Goal: Information Seeking & Learning: Learn about a topic

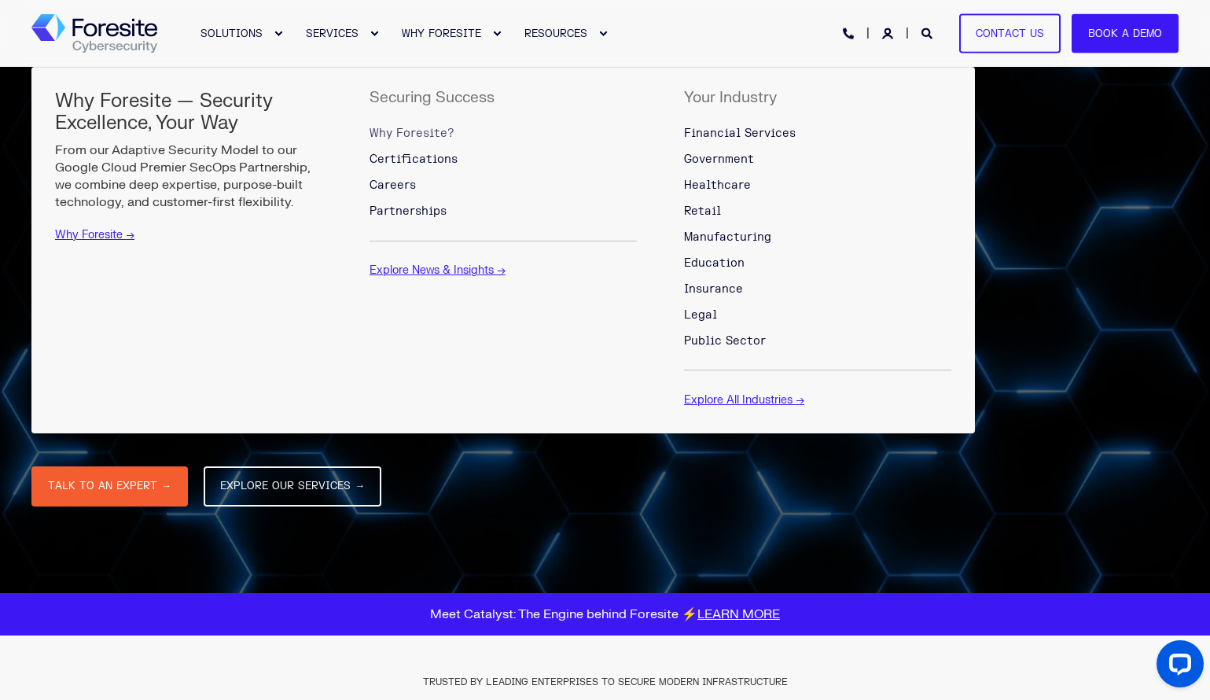
click at [415, 131] on span "Why Foresite?" at bounding box center [412, 133] width 85 height 13
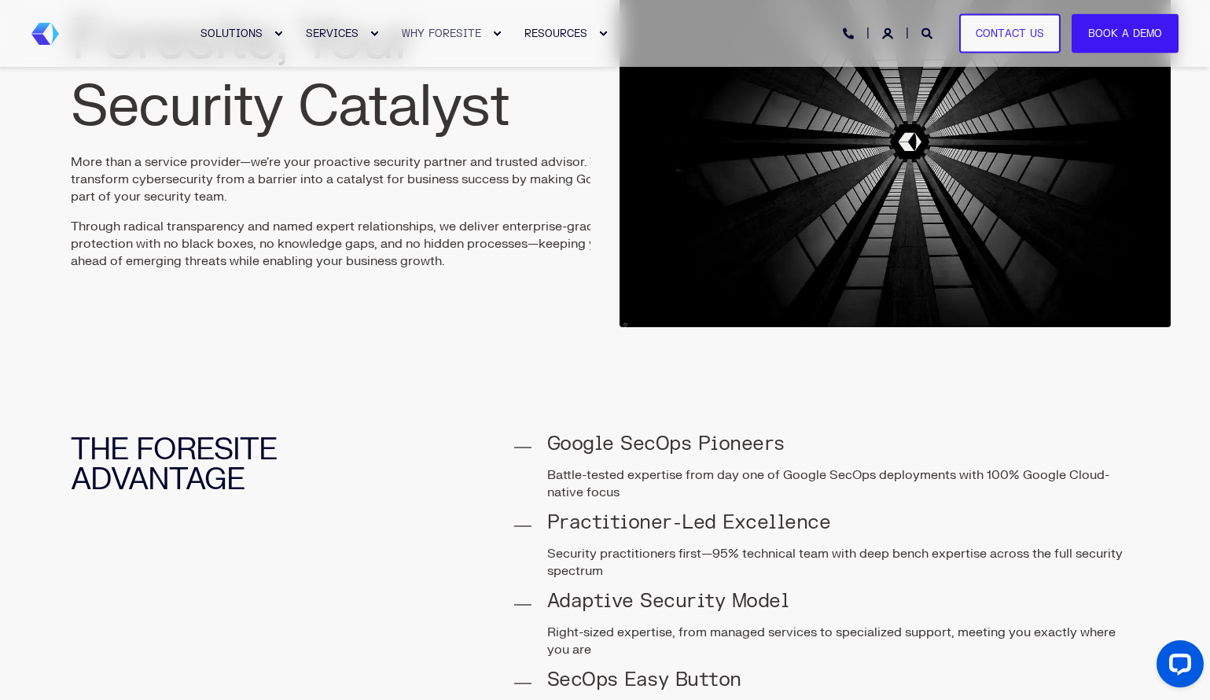
scroll to position [190, 0]
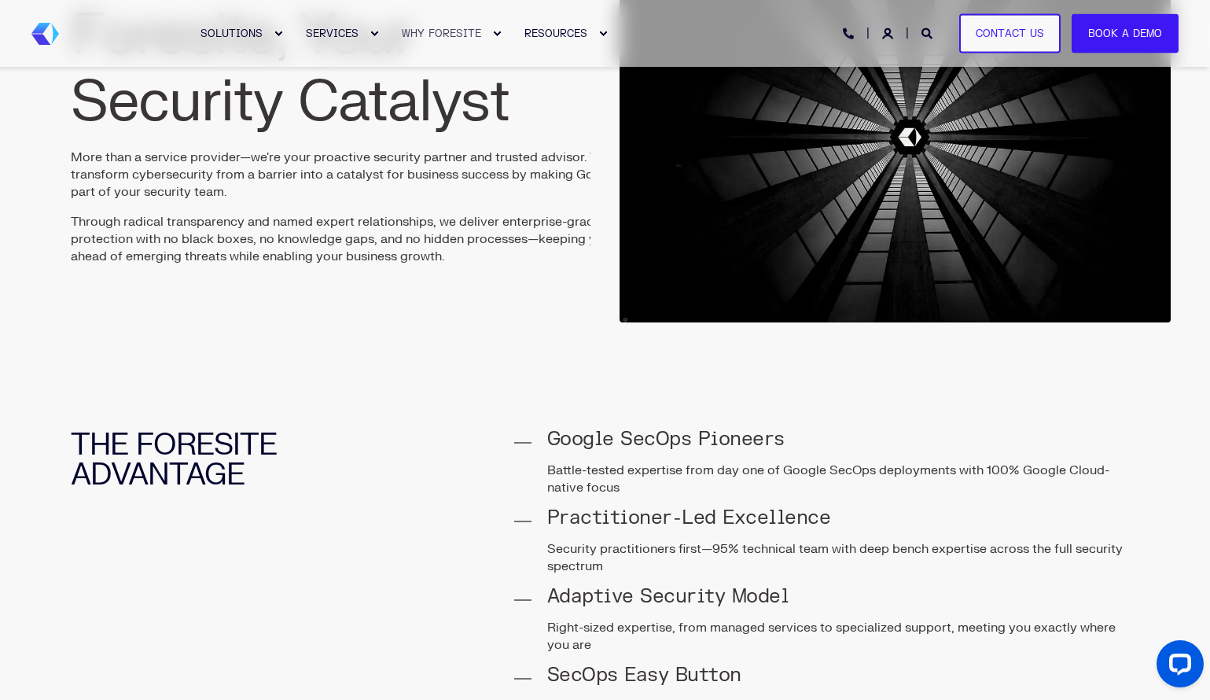
drag, startPoint x: 1213, startPoint y: 34, endPoint x: 1208, endPoint y: 64, distance: 30.4
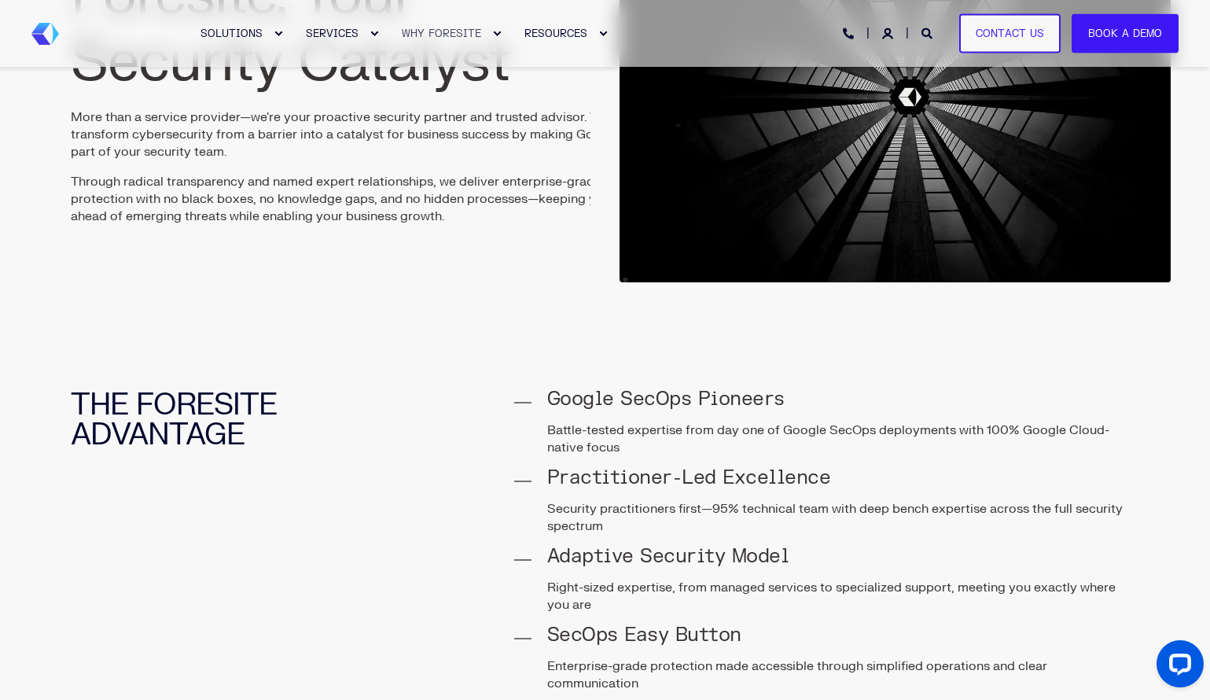
scroll to position [226, 0]
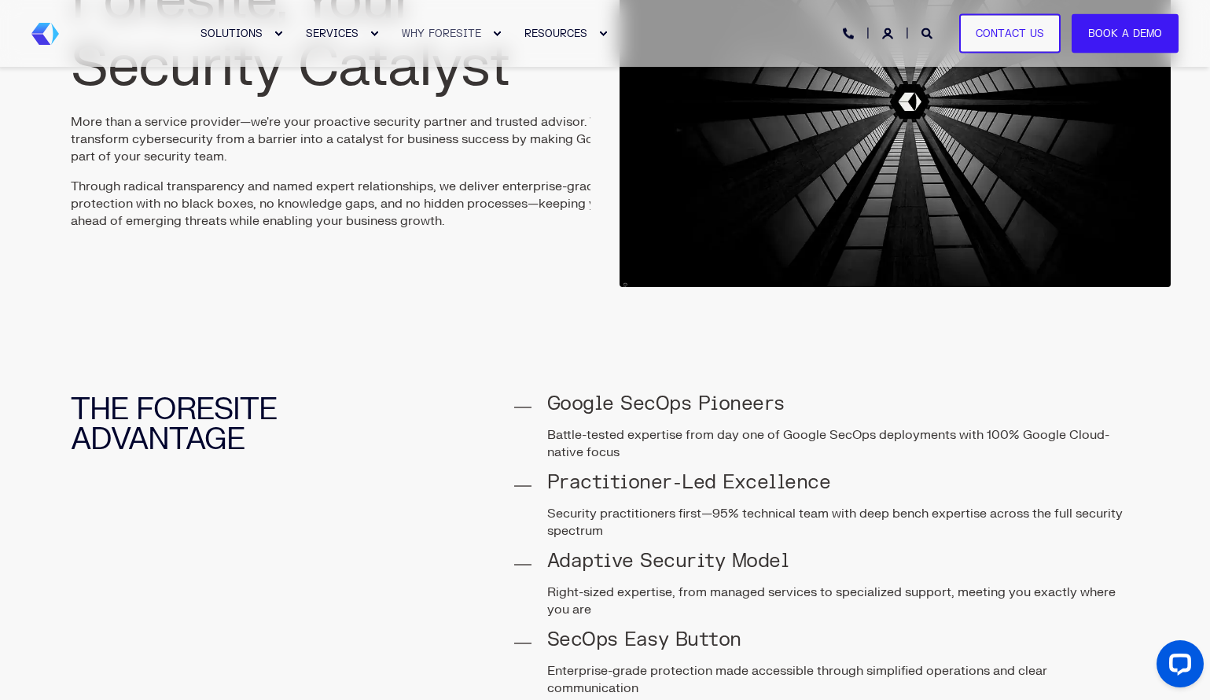
click at [670, 403] on h4 "Google SecOps Pioneers" at bounding box center [843, 404] width 593 height 19
click at [677, 433] on p "Battle-tested expertise from day one of Google SecOps deployments with 100% Goo…" at bounding box center [843, 443] width 593 height 35
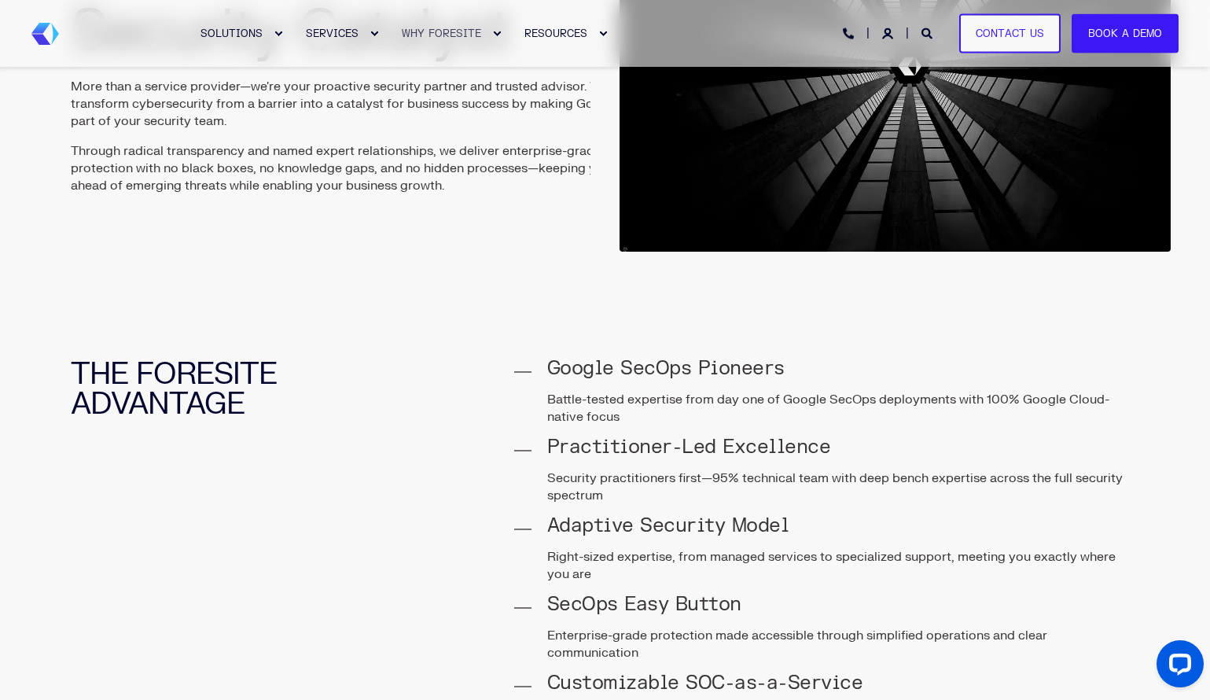
scroll to position [0, 0]
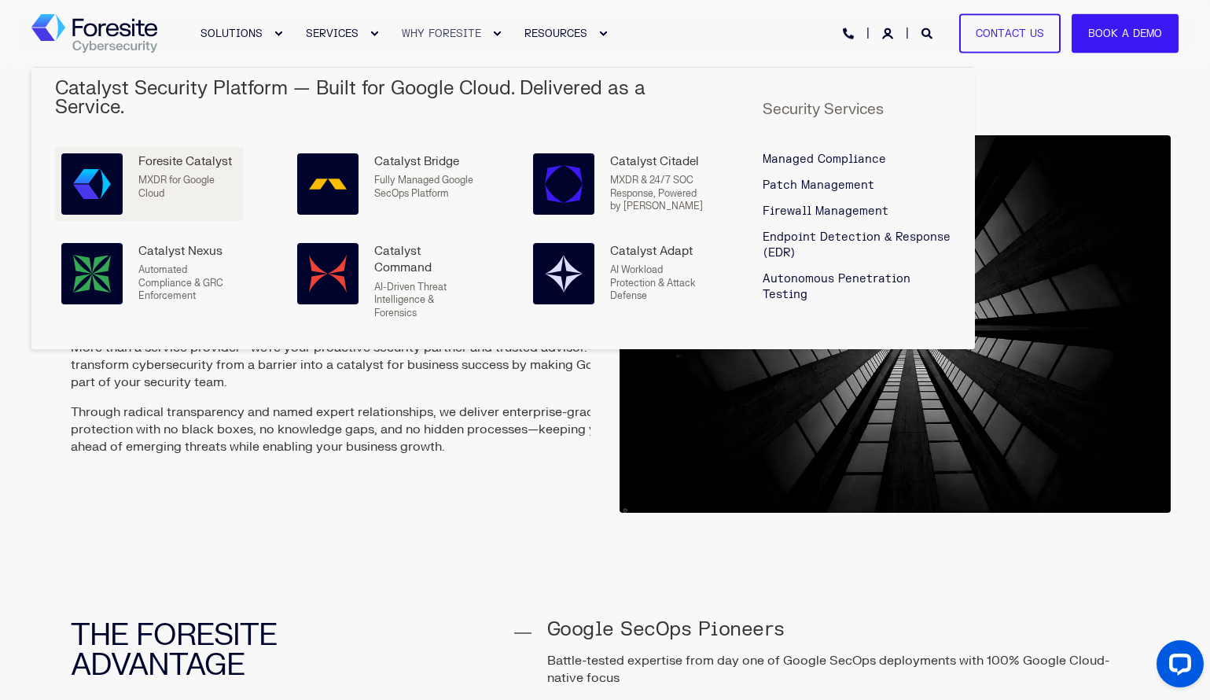
click at [171, 174] on span "MXDR for Google Cloud" at bounding box center [176, 187] width 76 height 26
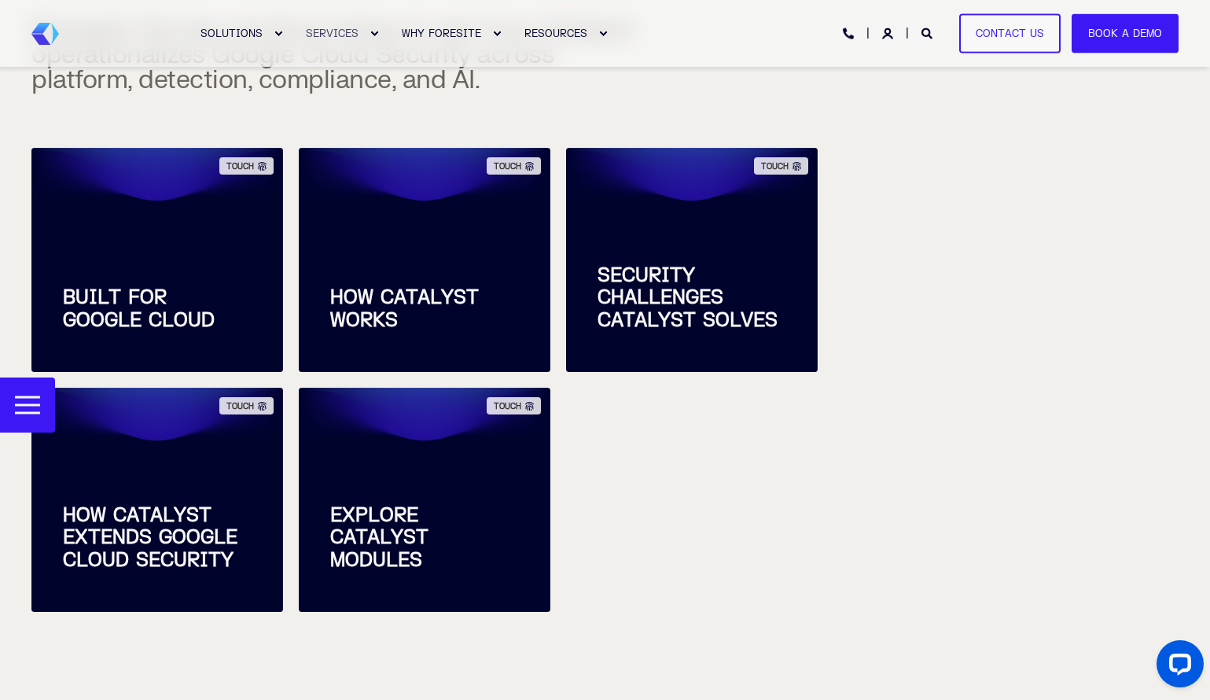
scroll to position [552, 0]
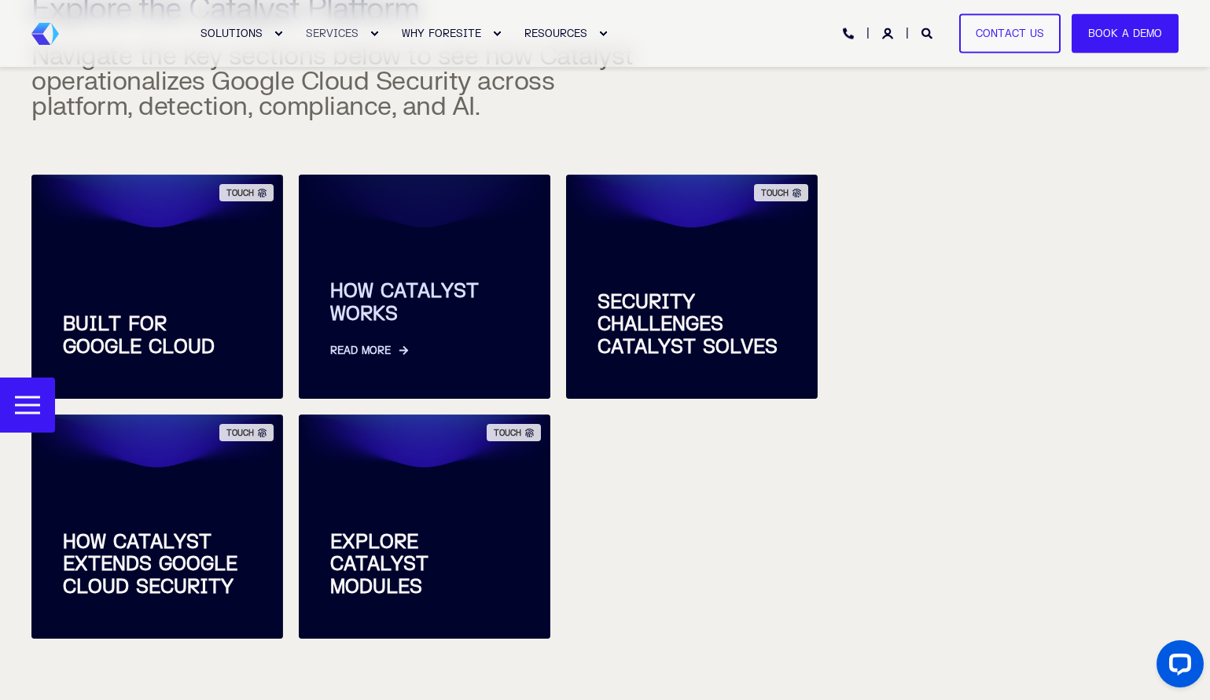
click at [399, 325] on span "HOW CATALYST WORKS" at bounding box center [424, 304] width 189 height 46
click at [384, 348] on link "Read More" at bounding box center [424, 342] width 189 height 33
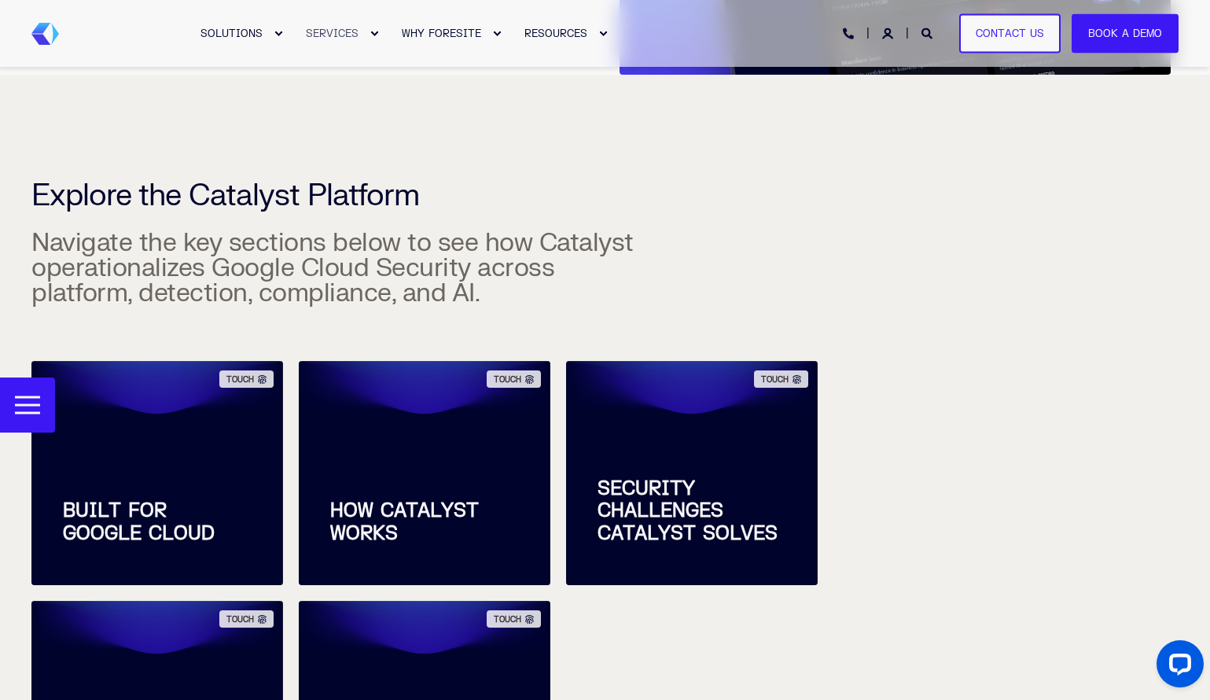
scroll to position [325, 0]
